Goal: Information Seeking & Learning: Learn about a topic

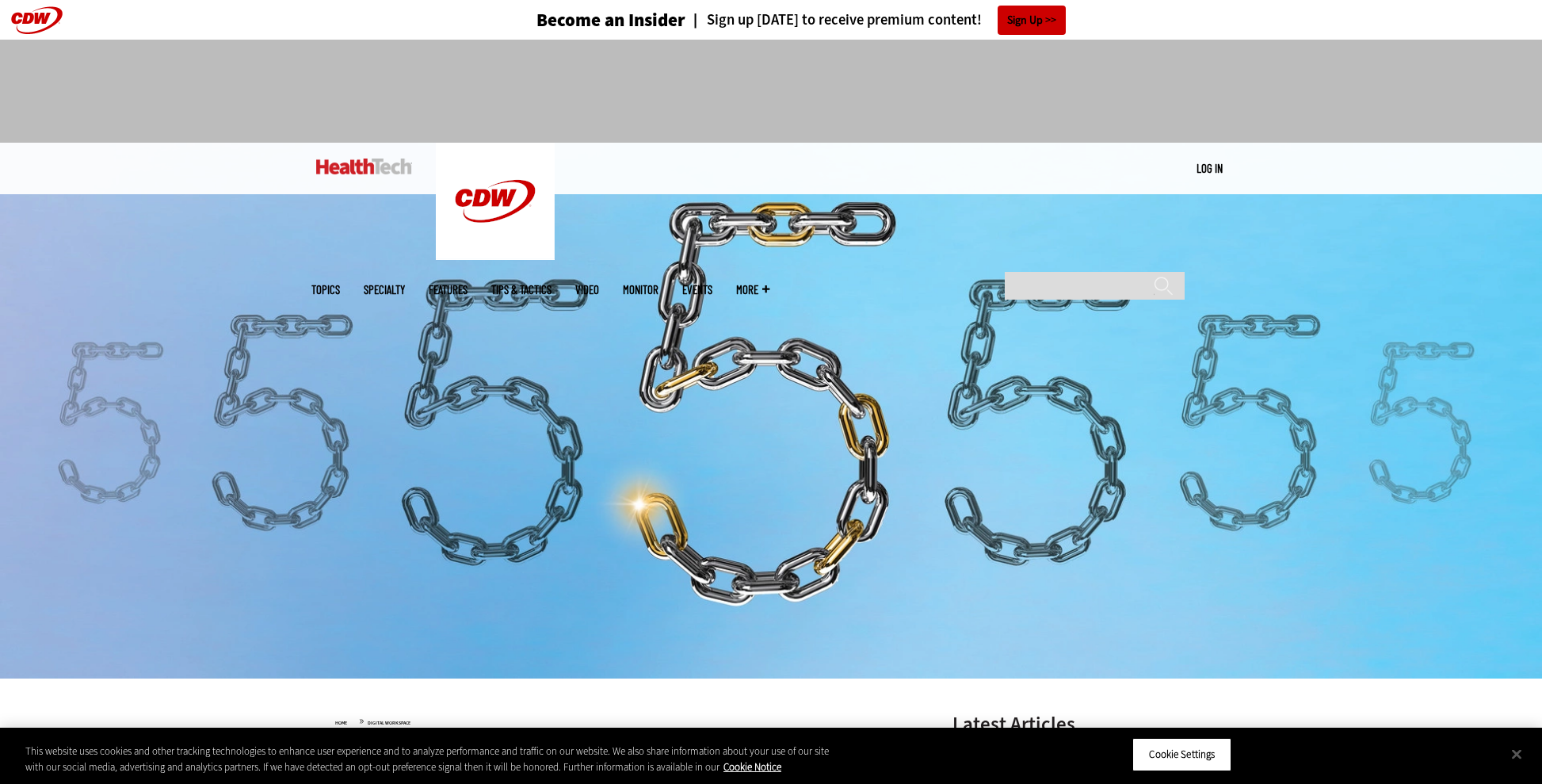
click at [1038, 396] on img at bounding box center [771, 410] width 1542 height 536
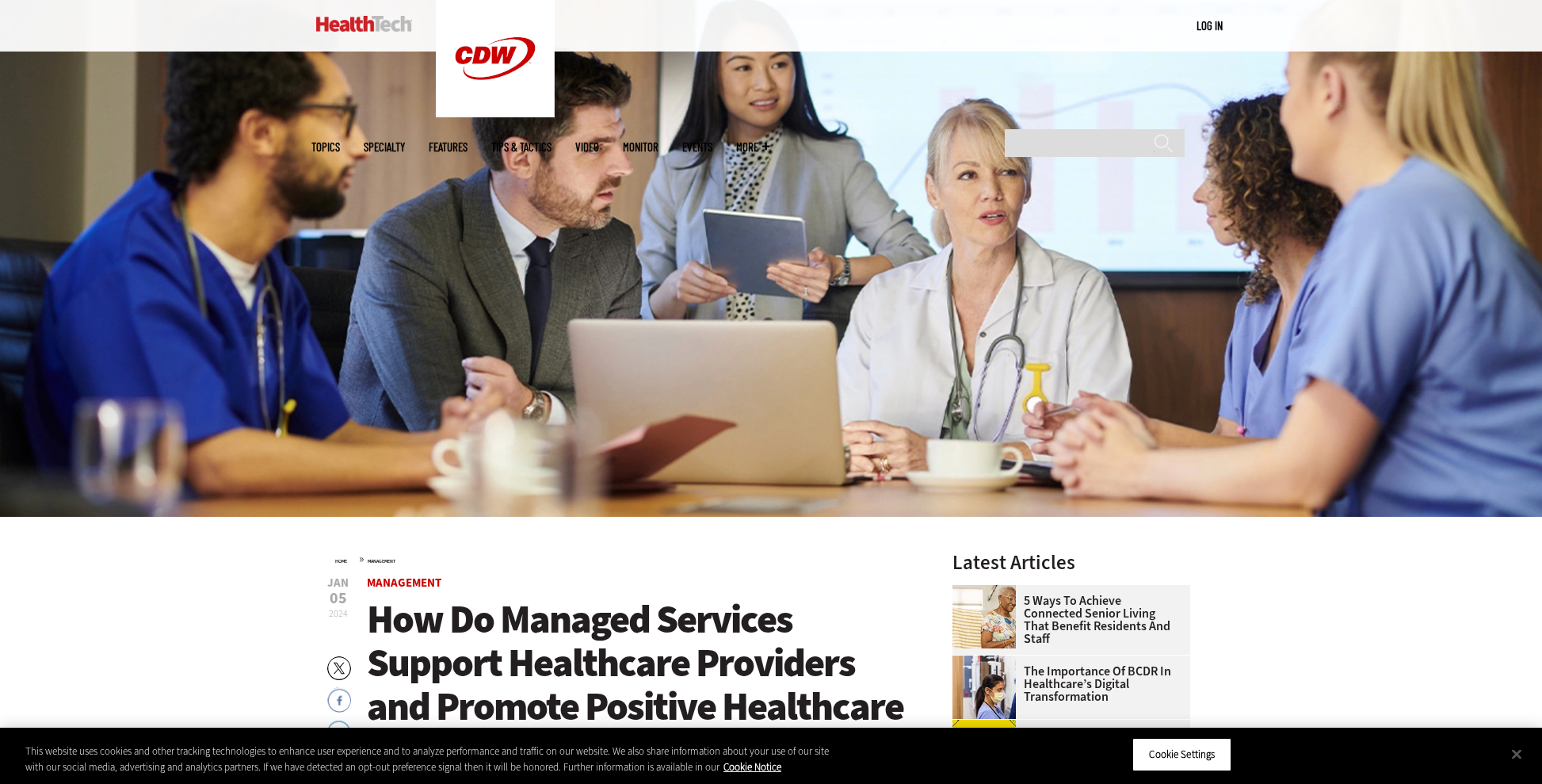
click at [1285, 151] on img at bounding box center [771, 248] width 1542 height 536
click at [775, 278] on img at bounding box center [771, 248] width 1542 height 536
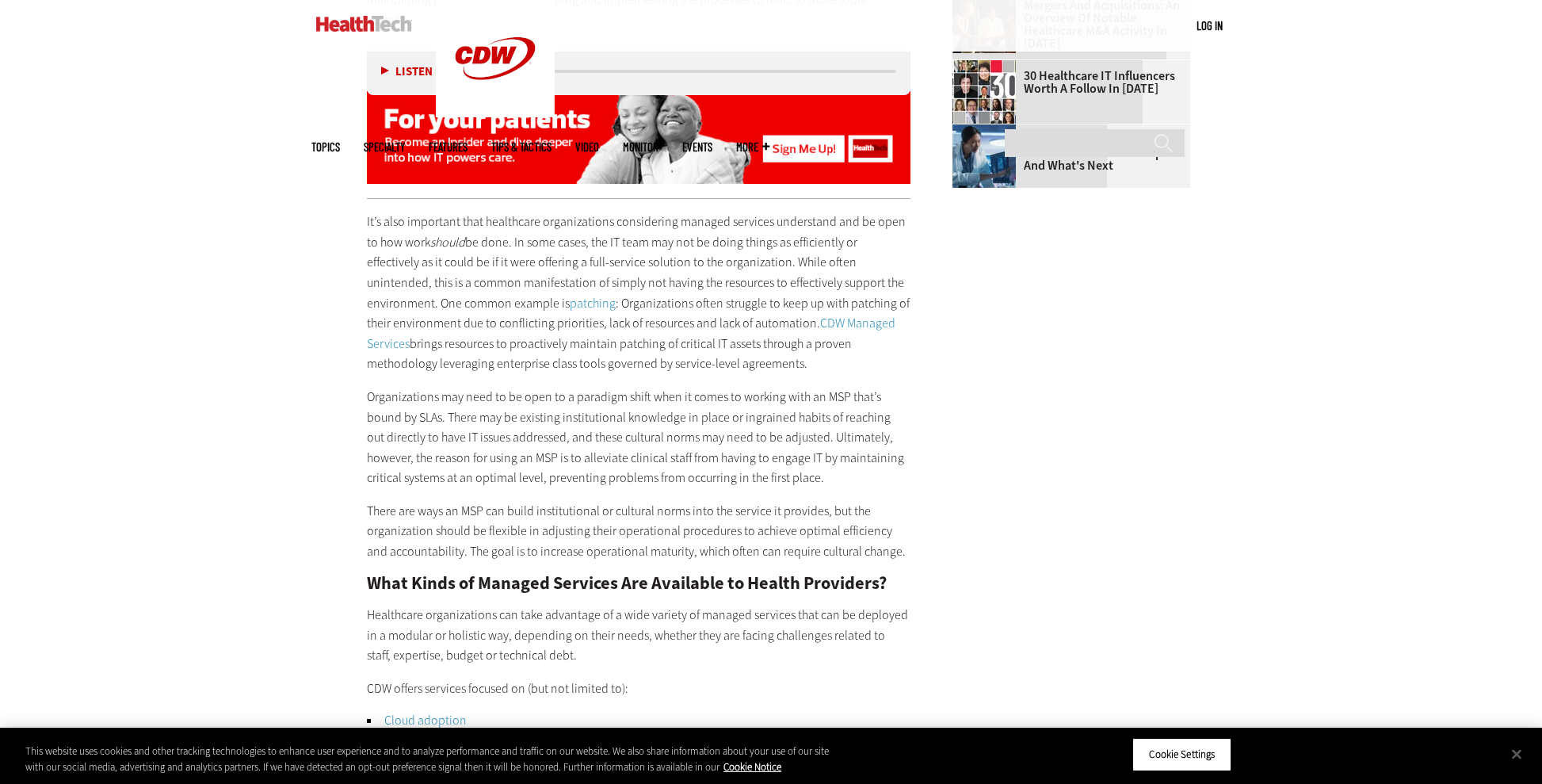
scroll to position [2459, 0]
